Goal: Information Seeking & Learning: Learn about a topic

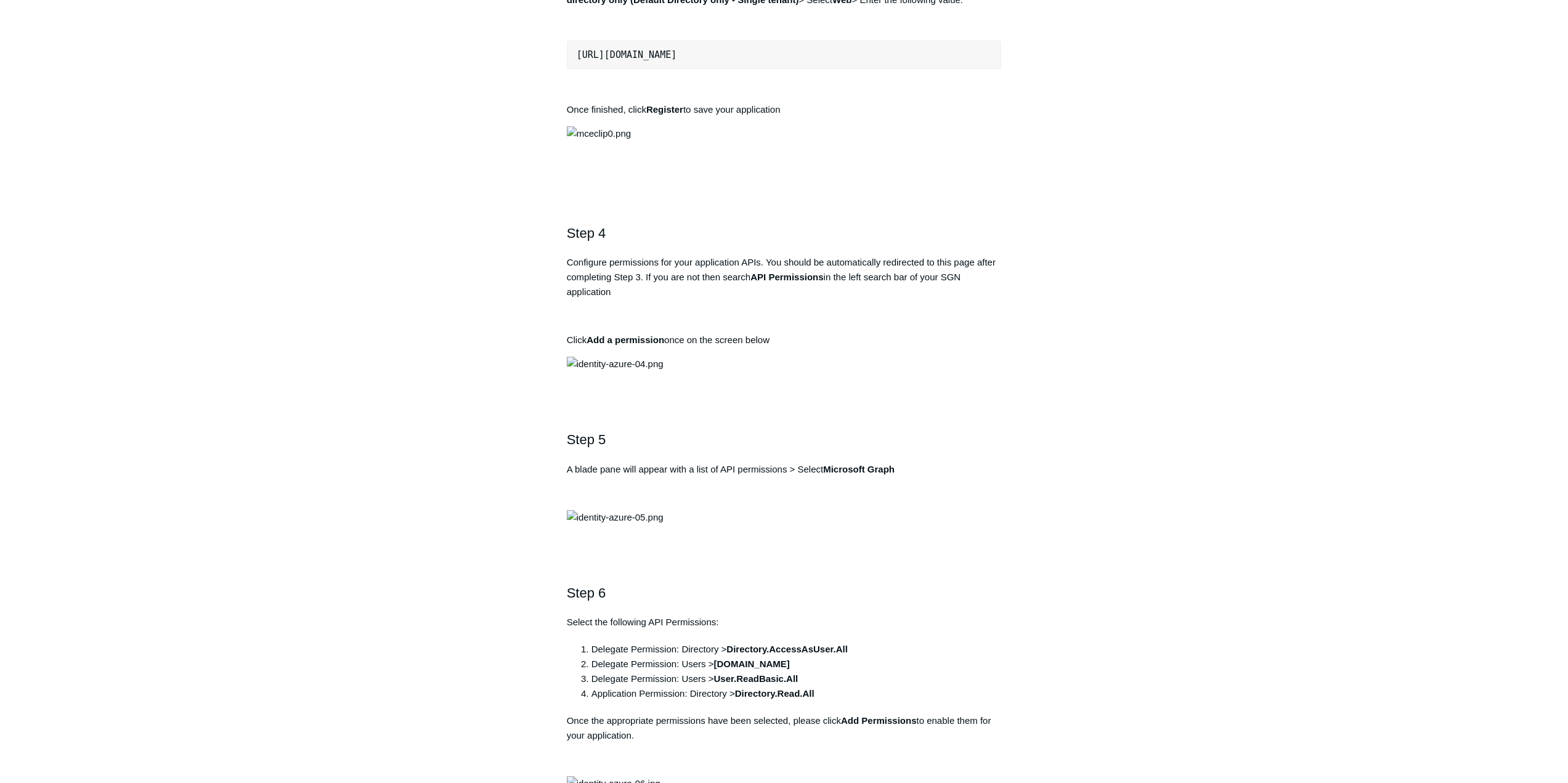
scroll to position [924, 0]
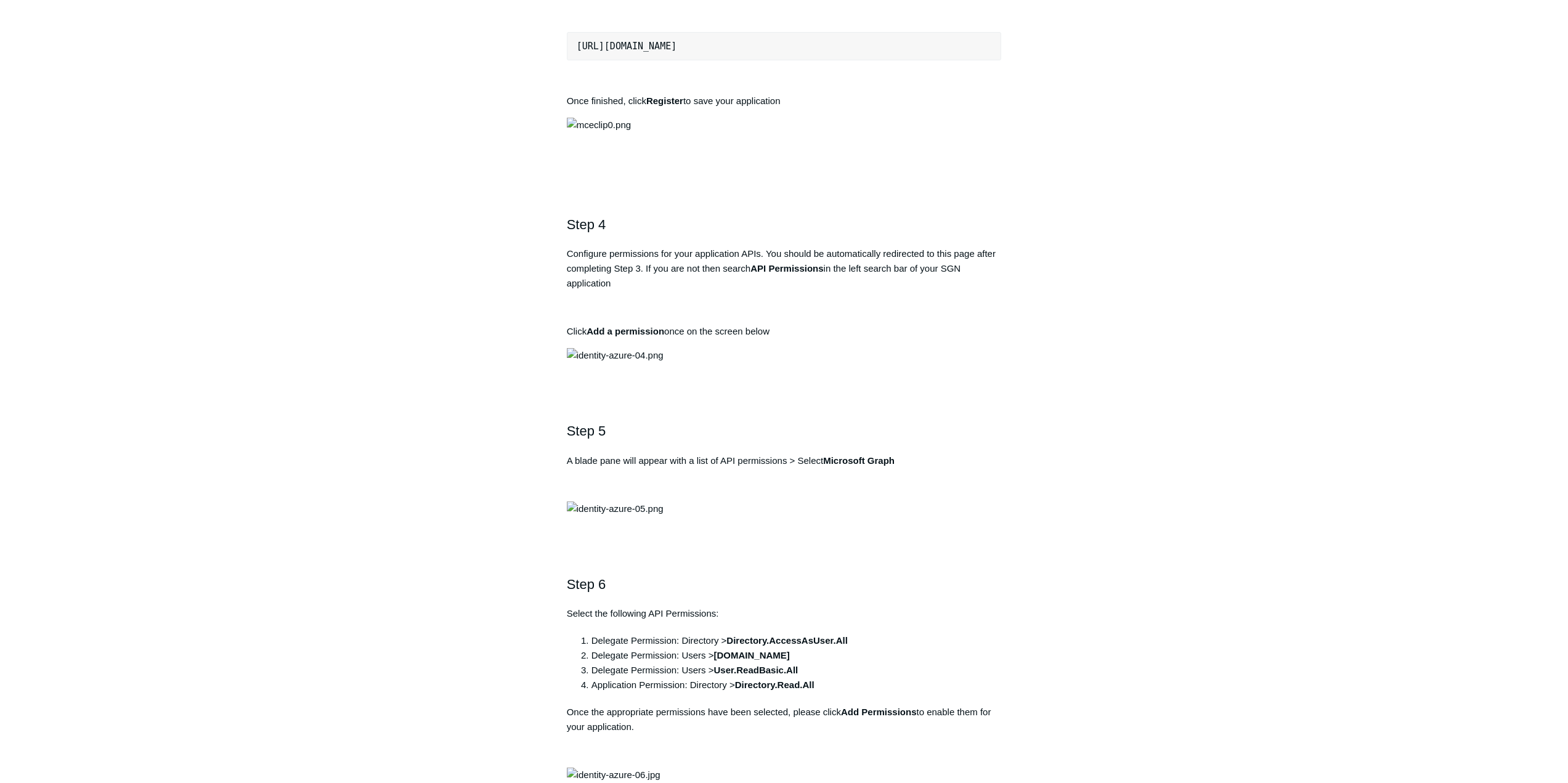
drag, startPoint x: 574, startPoint y: 464, endPoint x: 787, endPoint y: 471, distance: 213.1
click at [787, 61] on pre "https://auth.todyl.com/v1/login/callback" at bounding box center [784, 46] width 435 height 28
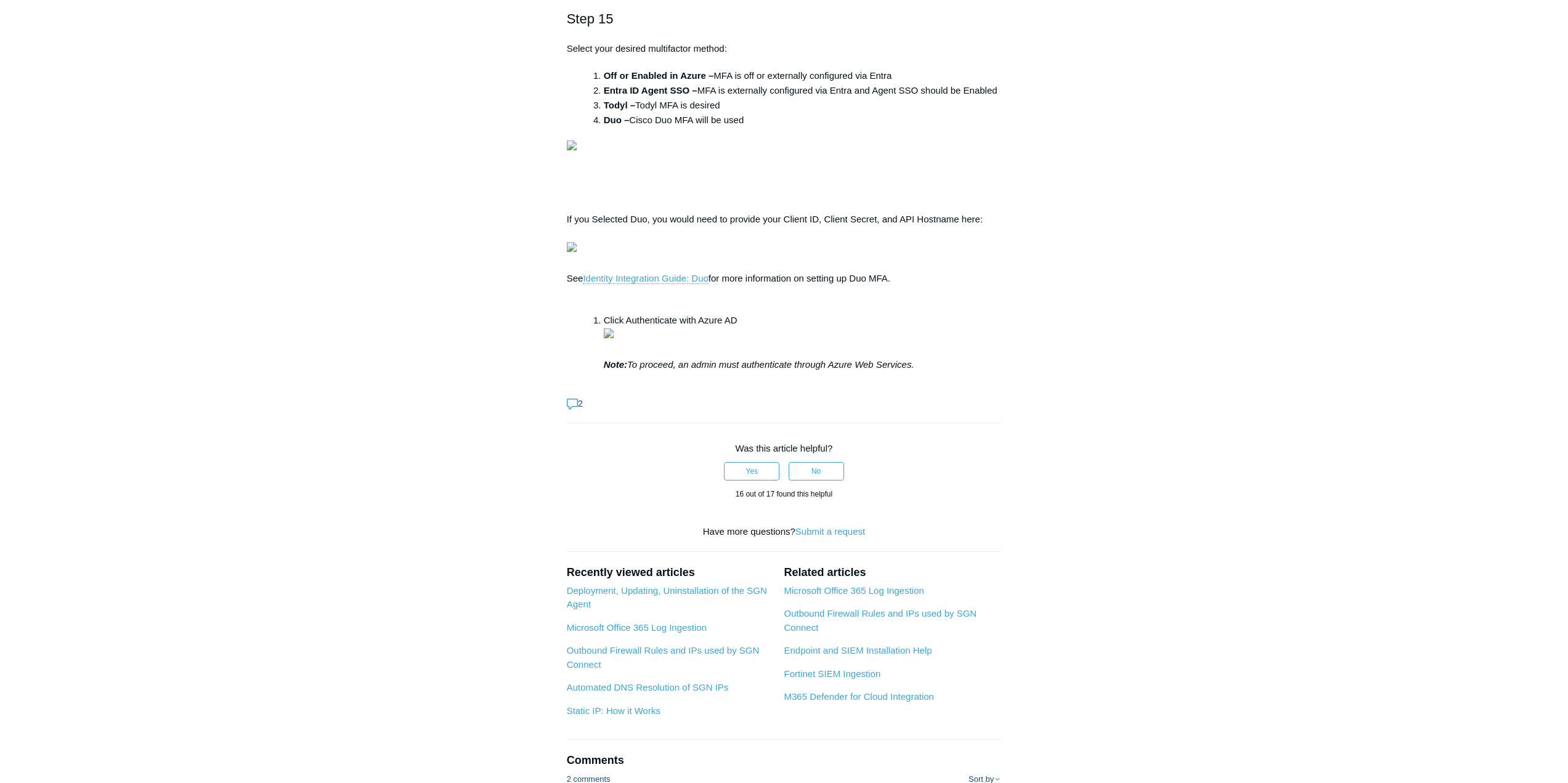
scroll to position [3698, 0]
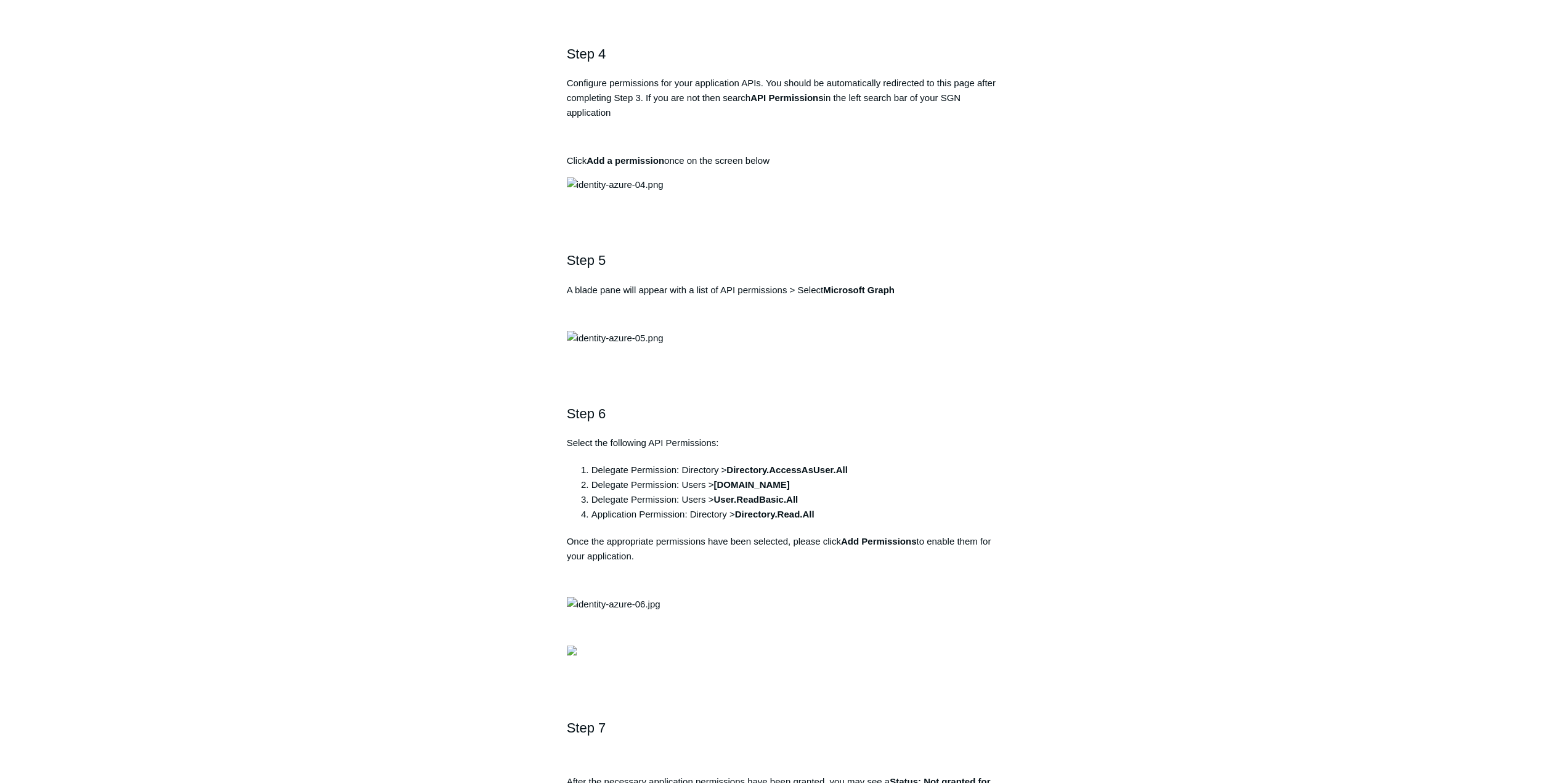
scroll to position [1294, 0]
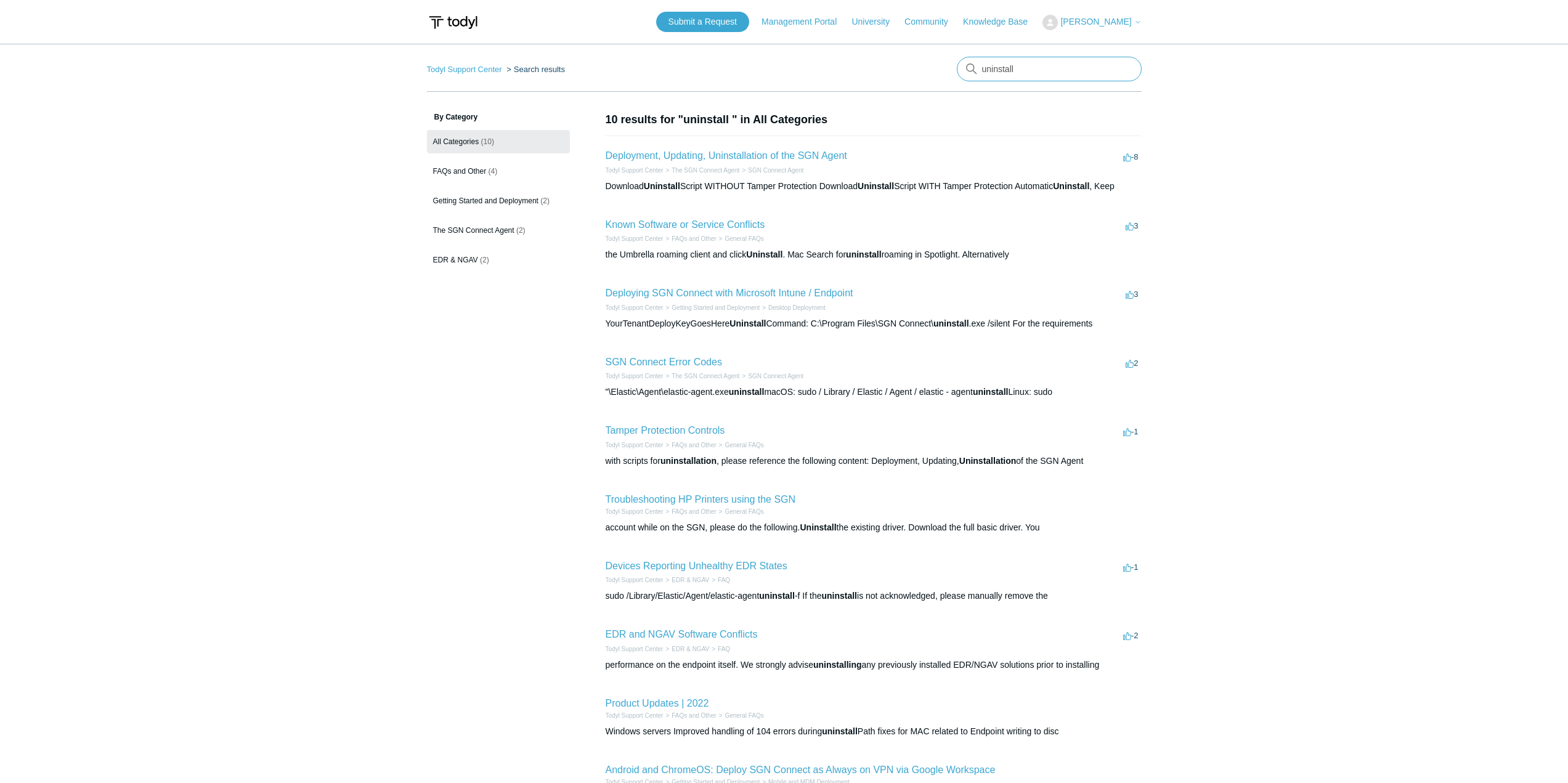
click at [1021, 67] on input "uninstall" at bounding box center [1049, 69] width 185 height 25
type input "azure siem log"
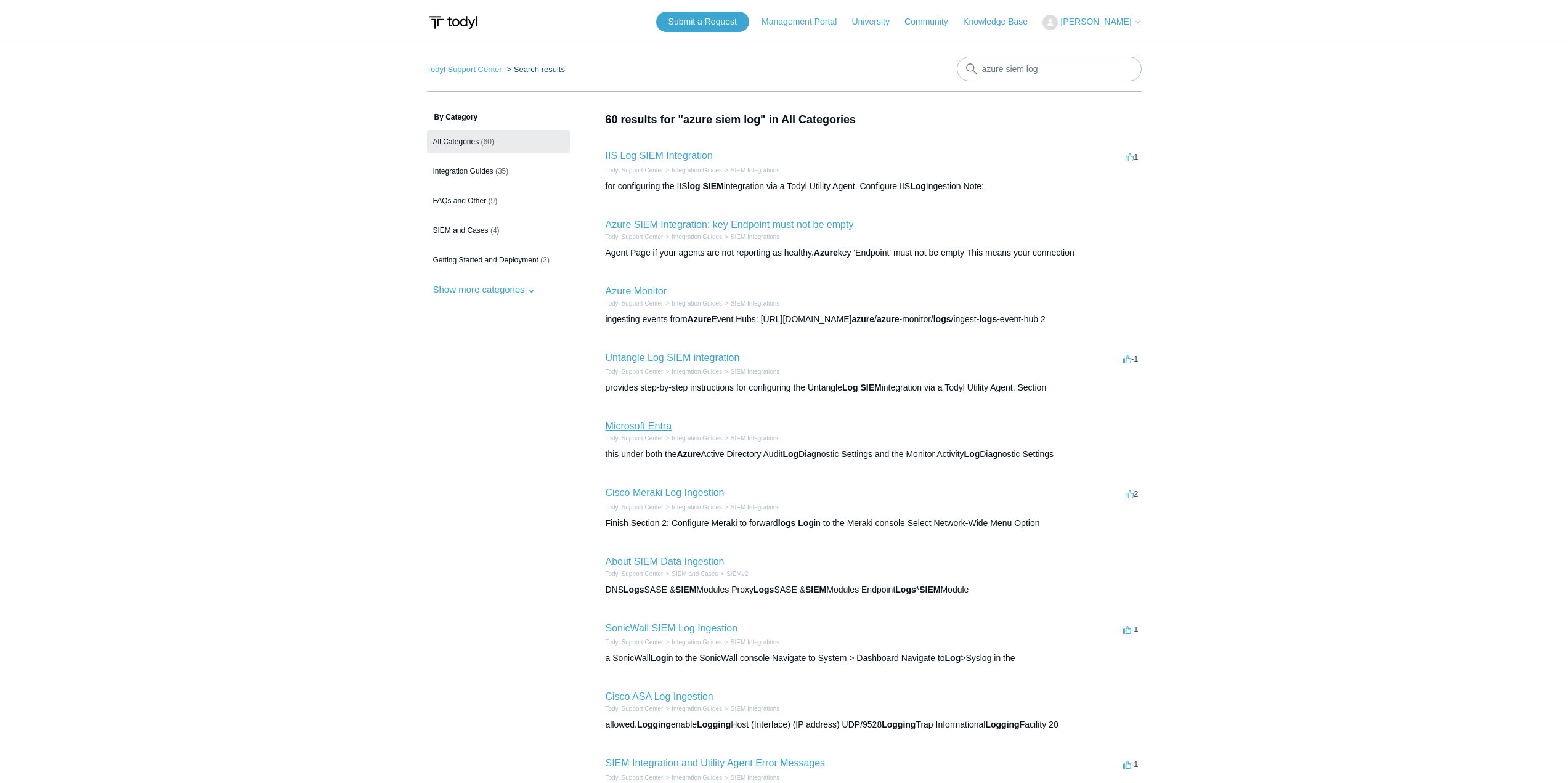
click at [644, 426] on link "Microsoft Entra" at bounding box center [639, 426] width 67 height 11
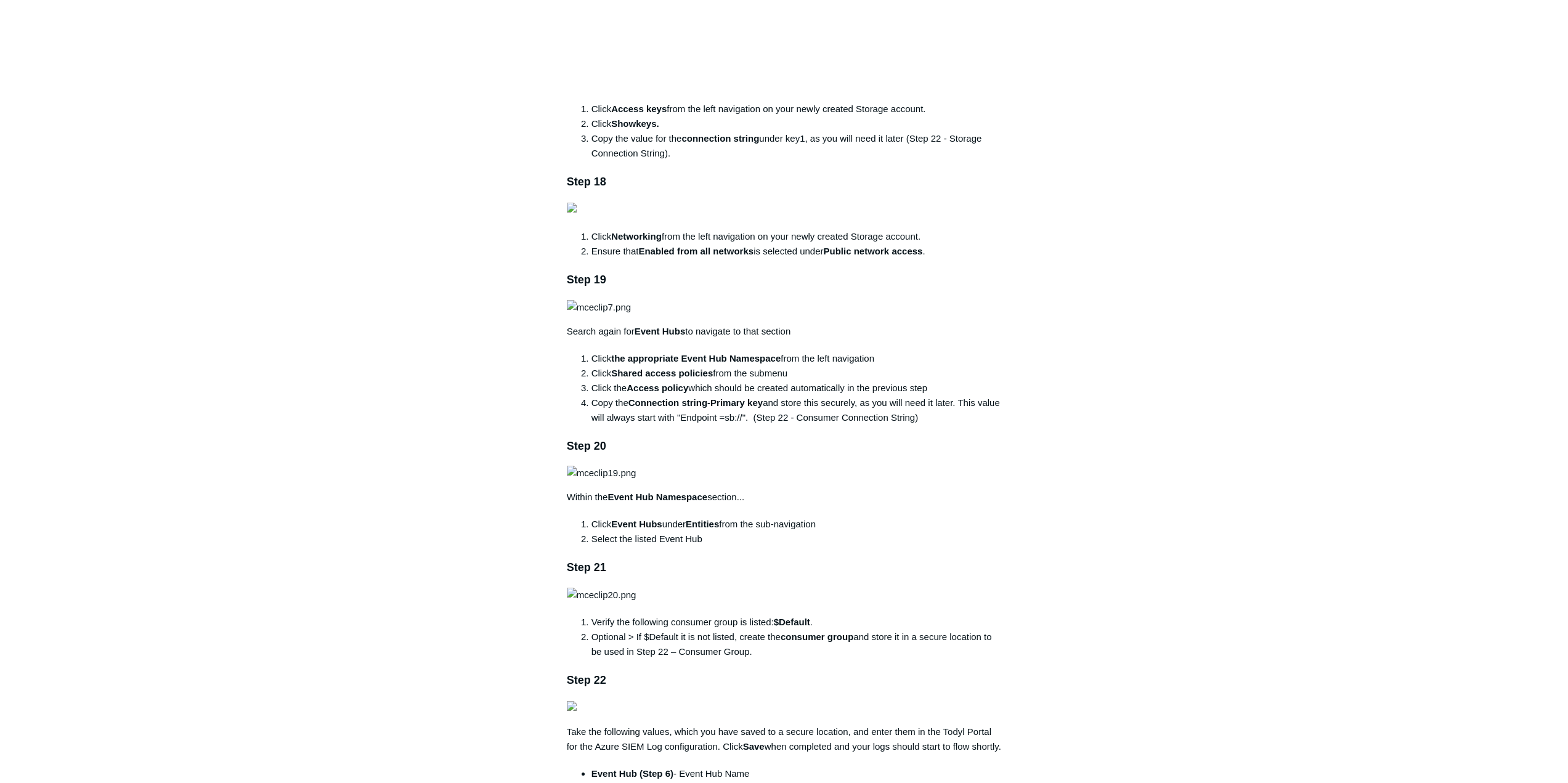
scroll to position [2658, 0]
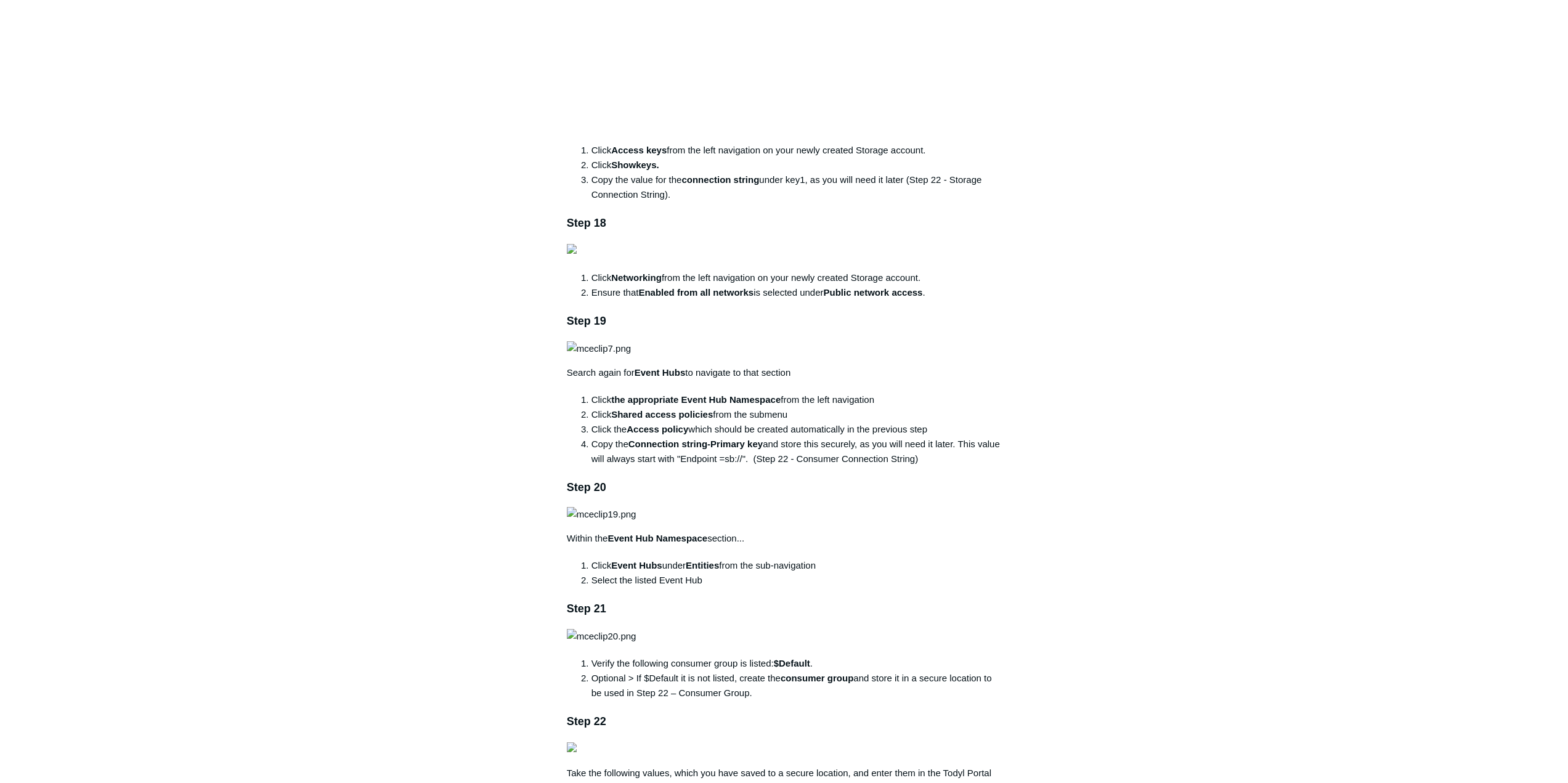
click at [1496, 238] on main "Todyl Support Center Integration Guides SIEM Integrations Articles in this sect…" at bounding box center [784, 398] width 1568 height 6026
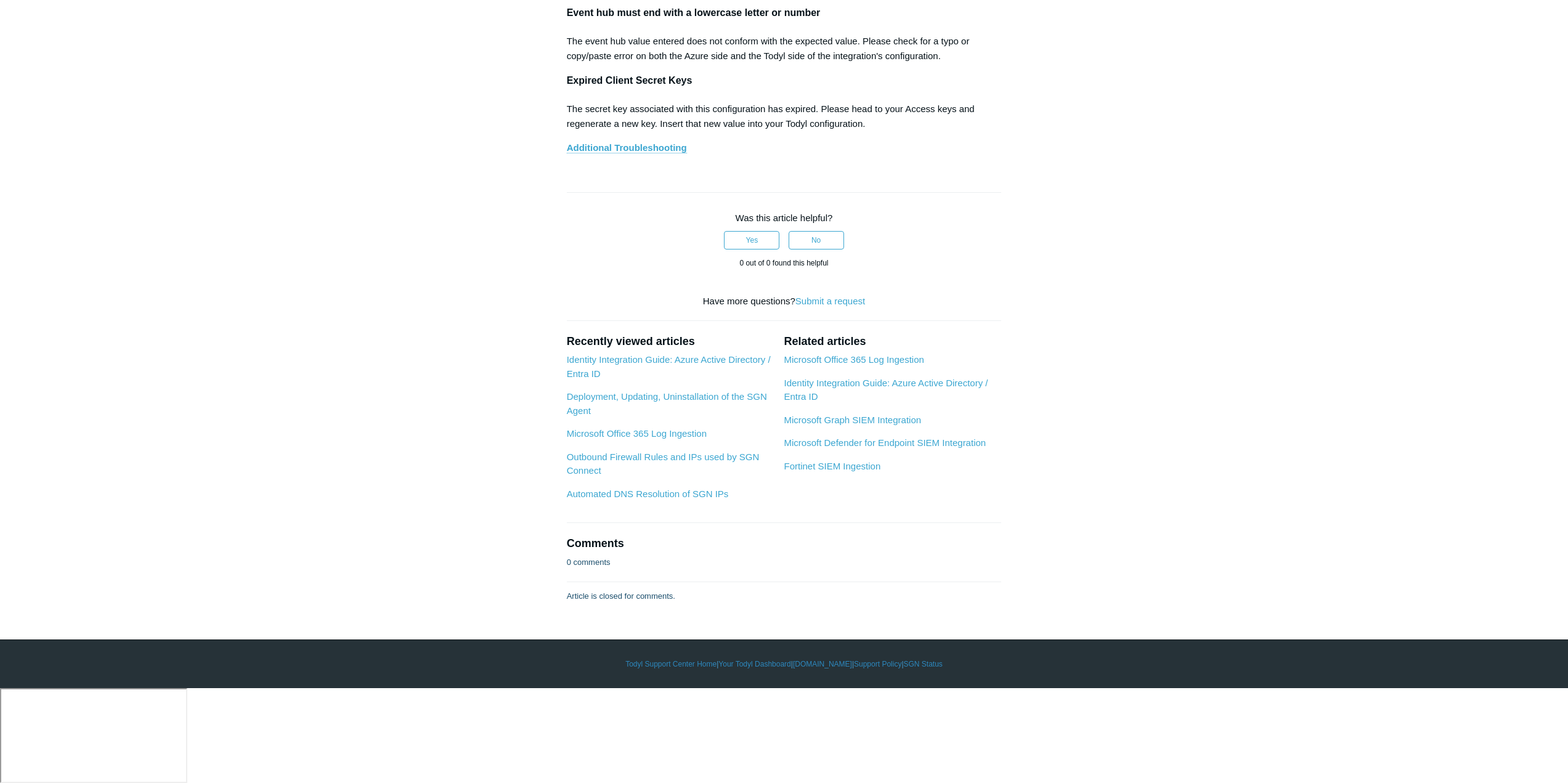
scroll to position [5800, 0]
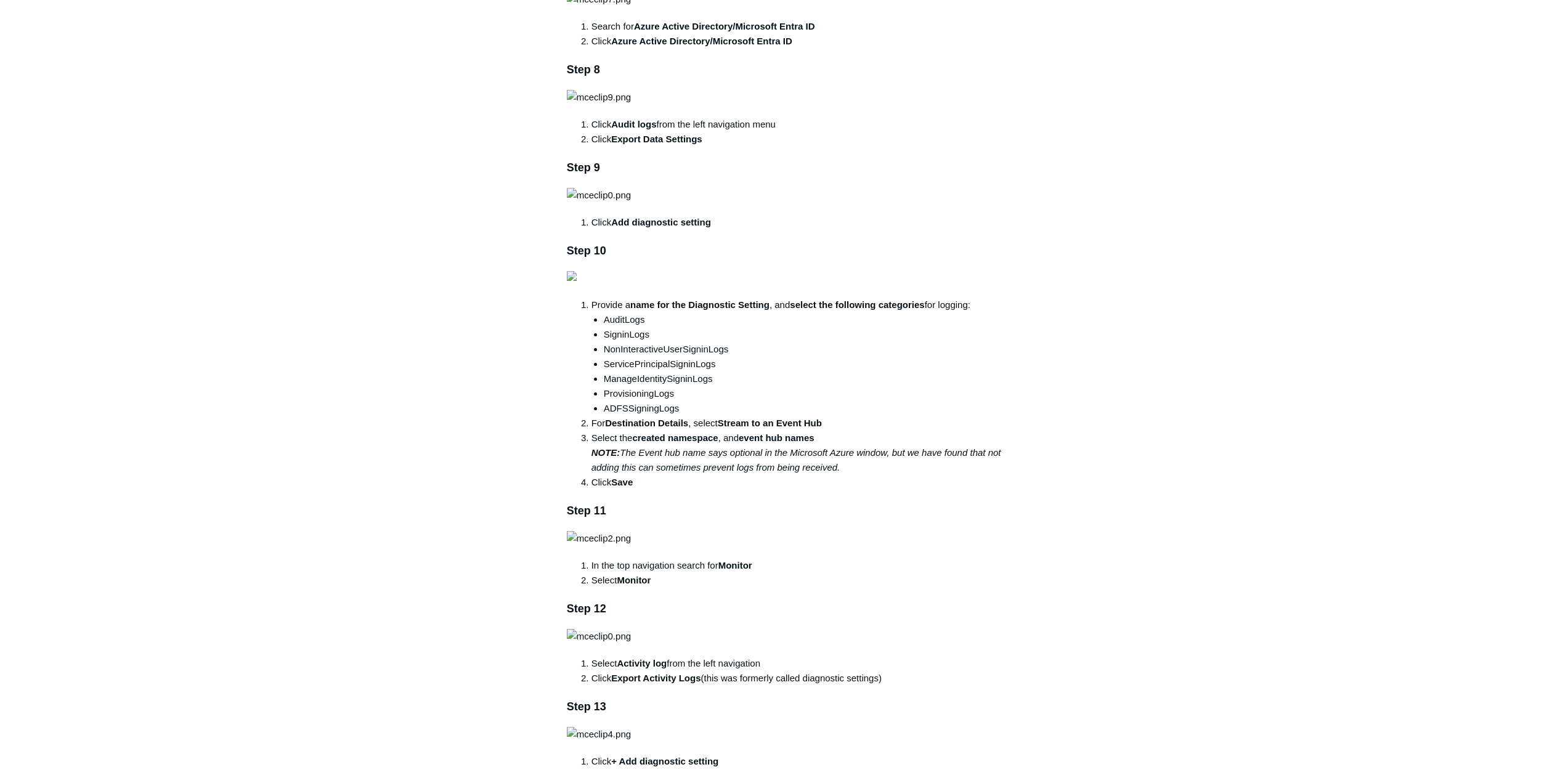
scroll to position [1309, 0]
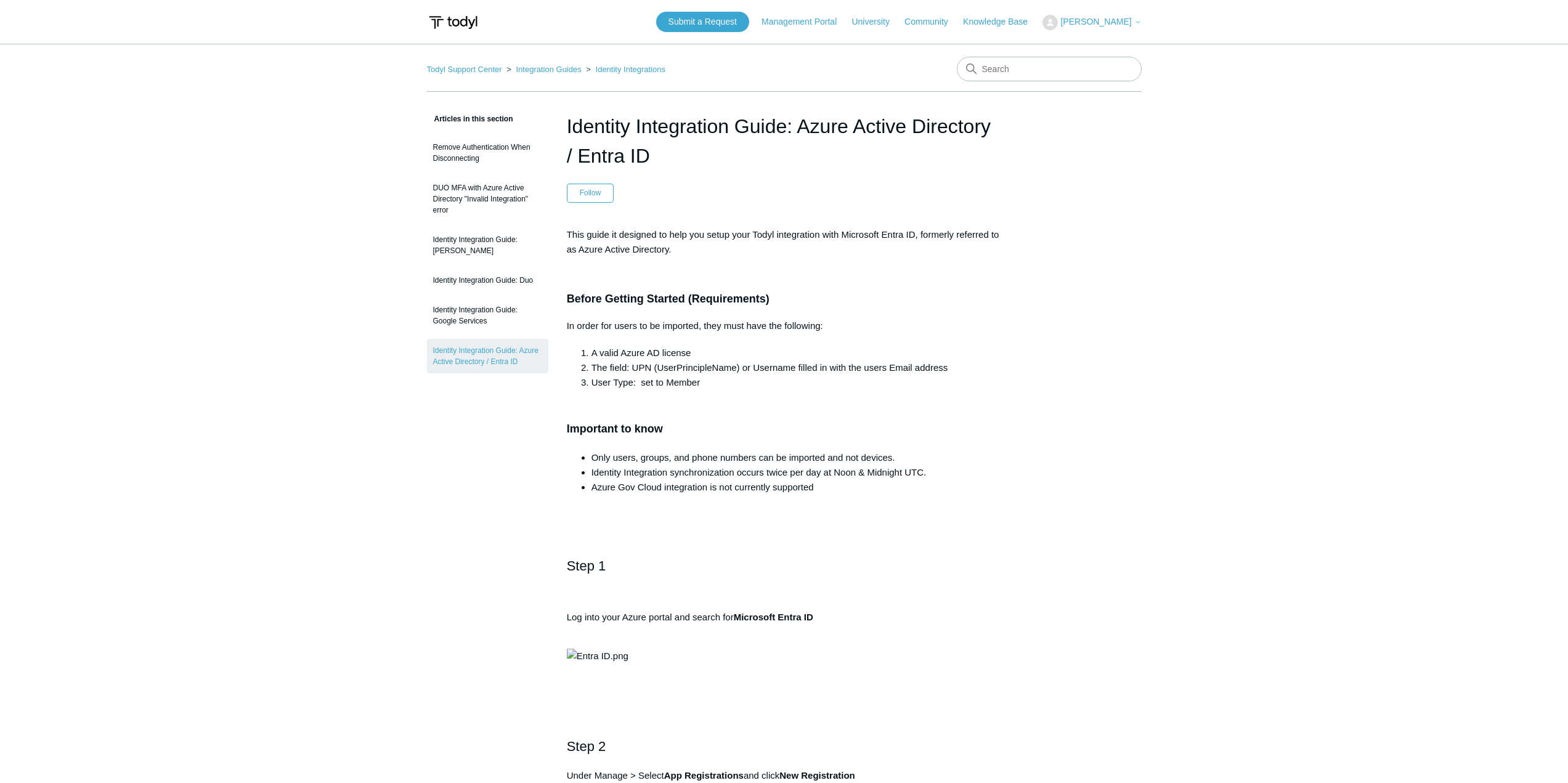
click at [453, 23] on img at bounding box center [453, 23] width 52 height 23
click at [459, 70] on link "Todyl Support Center" at bounding box center [464, 69] width 75 height 9
